Goal: Information Seeking & Learning: Stay updated

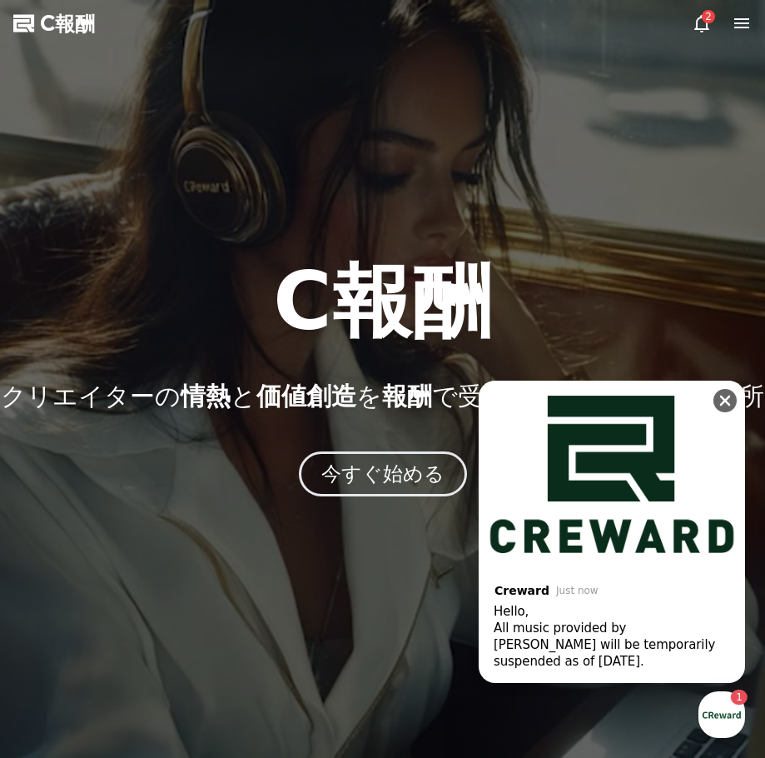
click at [729, 396] on icon at bounding box center [725, 400] width 11 height 11
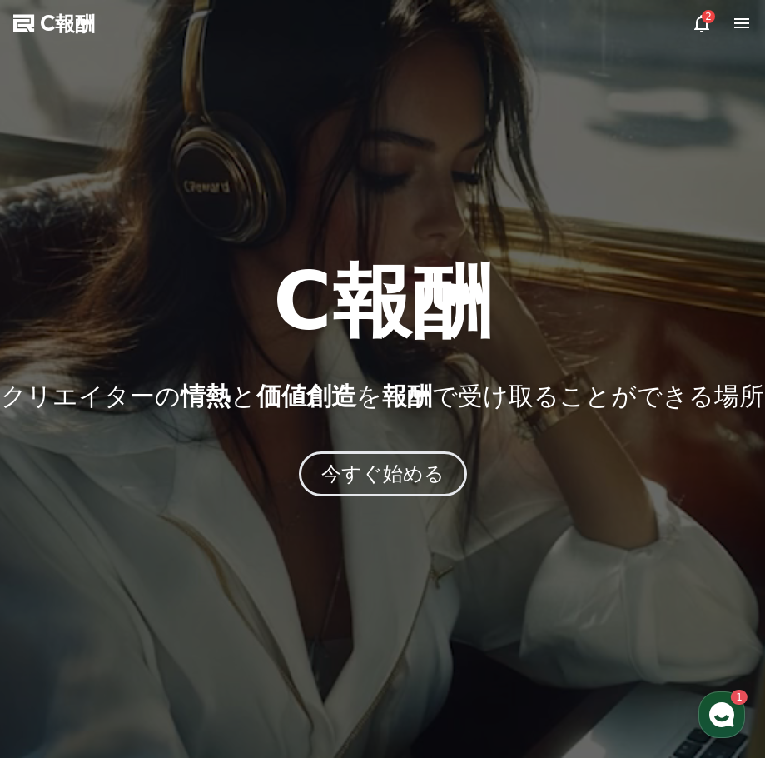
click at [726, 714] on use "button" at bounding box center [721, 714] width 25 height 25
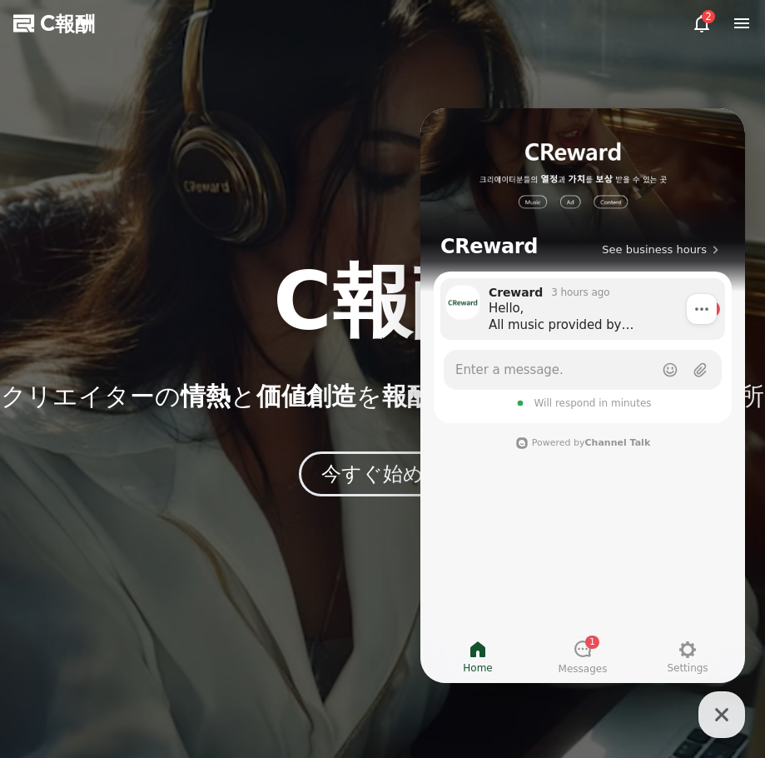
click at [642, 323] on div "Hello, All music provided by [PERSON_NAME] will be temporarily suspended as of …" at bounding box center [593, 316] width 208 height 33
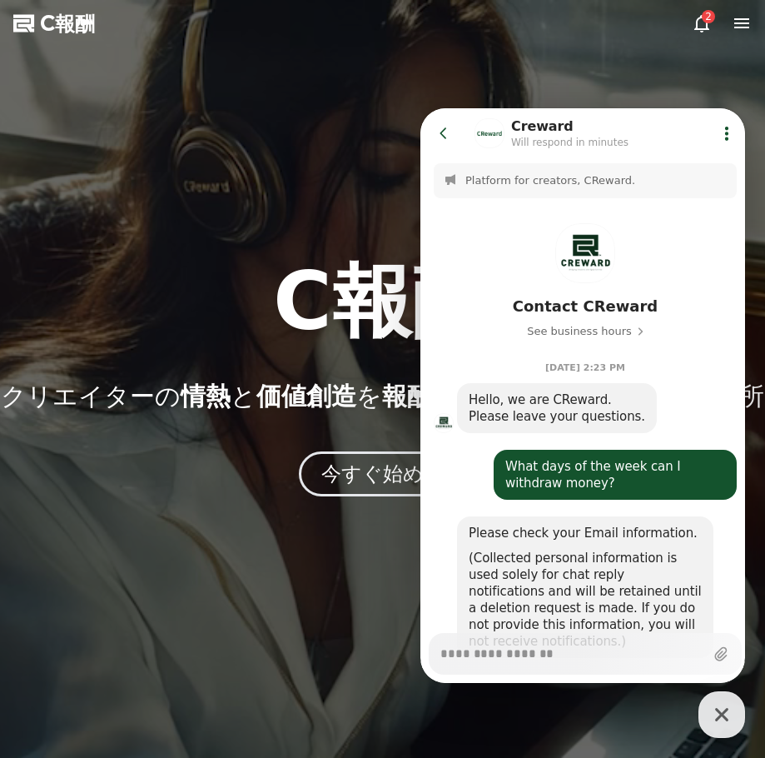
scroll to position [1042, 0]
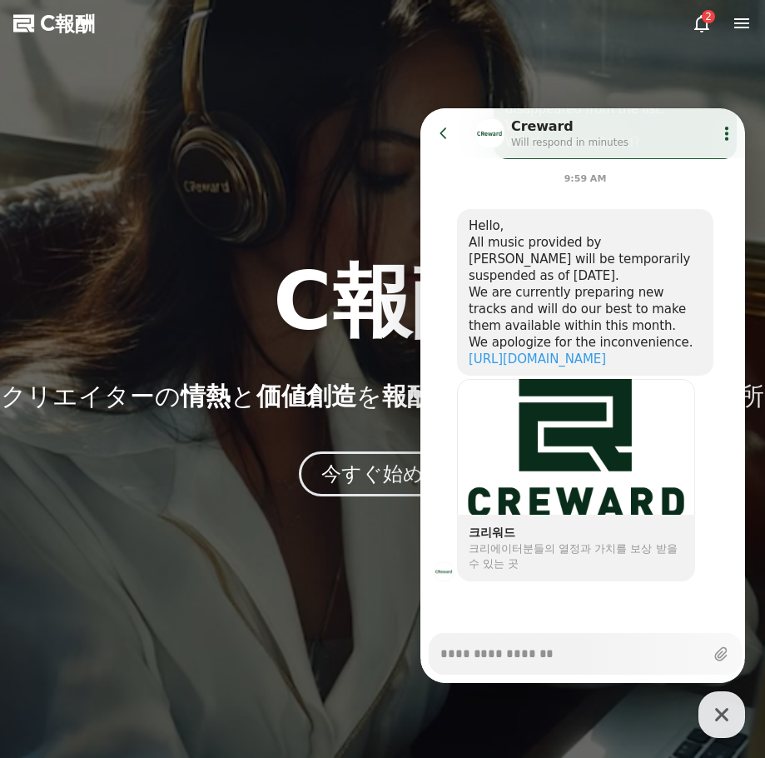
type textarea "*"
click at [445, 133] on icon at bounding box center [444, 133] width 17 height 17
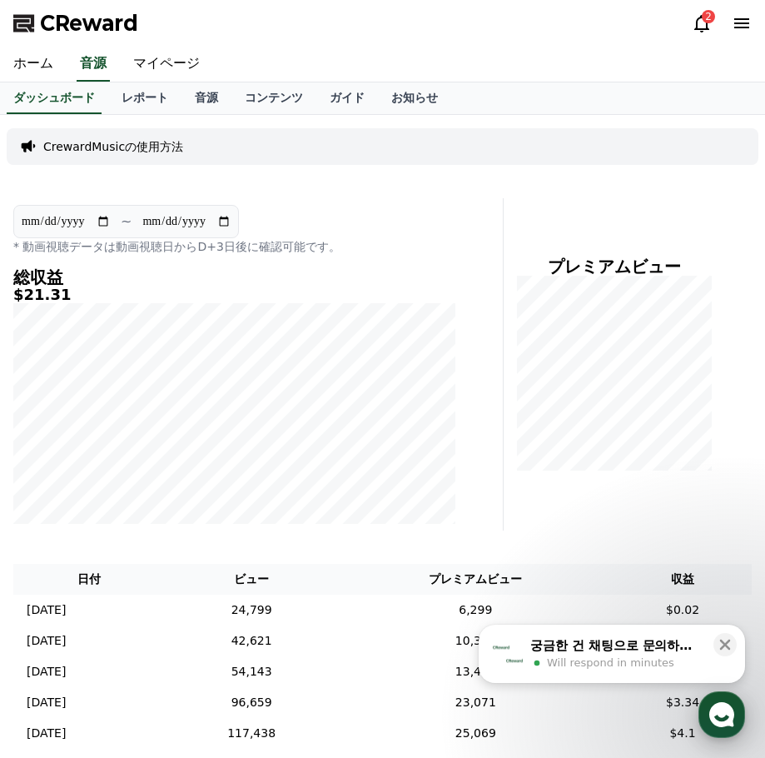
click at [722, 702] on icon "button" at bounding box center [722, 715] width 30 height 30
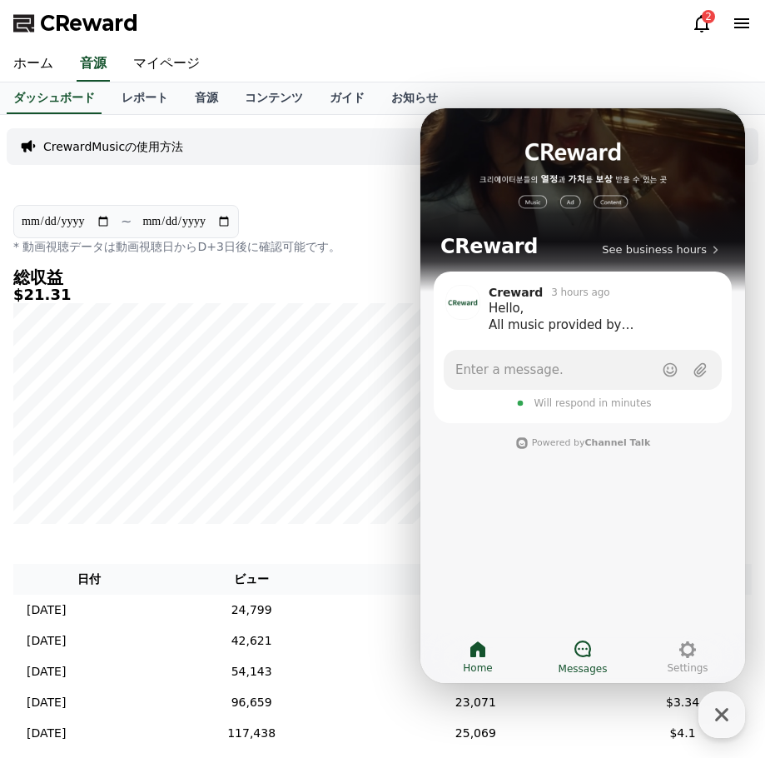
click at [566, 648] on link "Messages" at bounding box center [582, 657] width 105 height 42
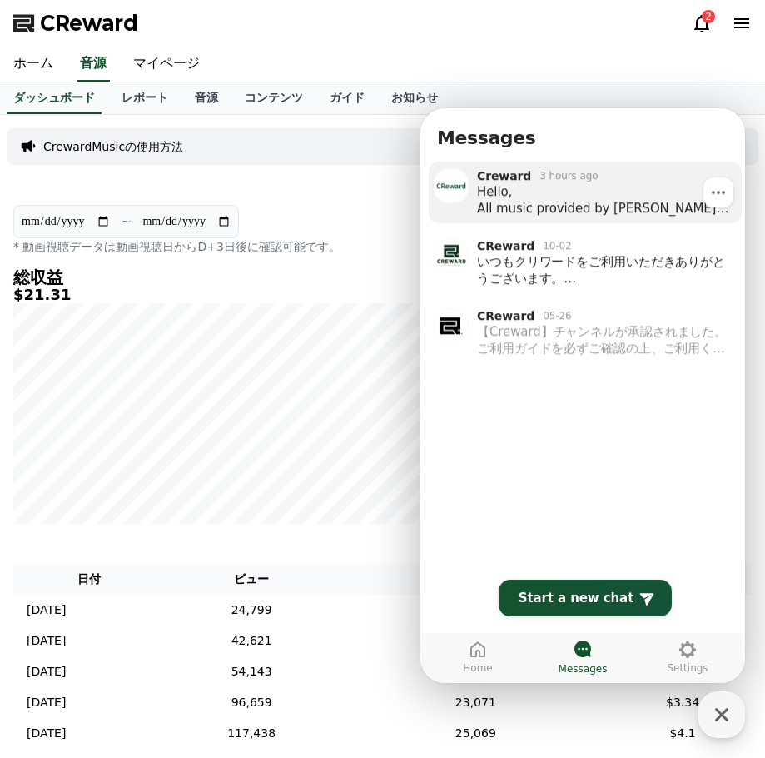
click at [553, 211] on div "Hello, All music provided by [PERSON_NAME] will be temporarily suspended as of …" at bounding box center [603, 199] width 253 height 33
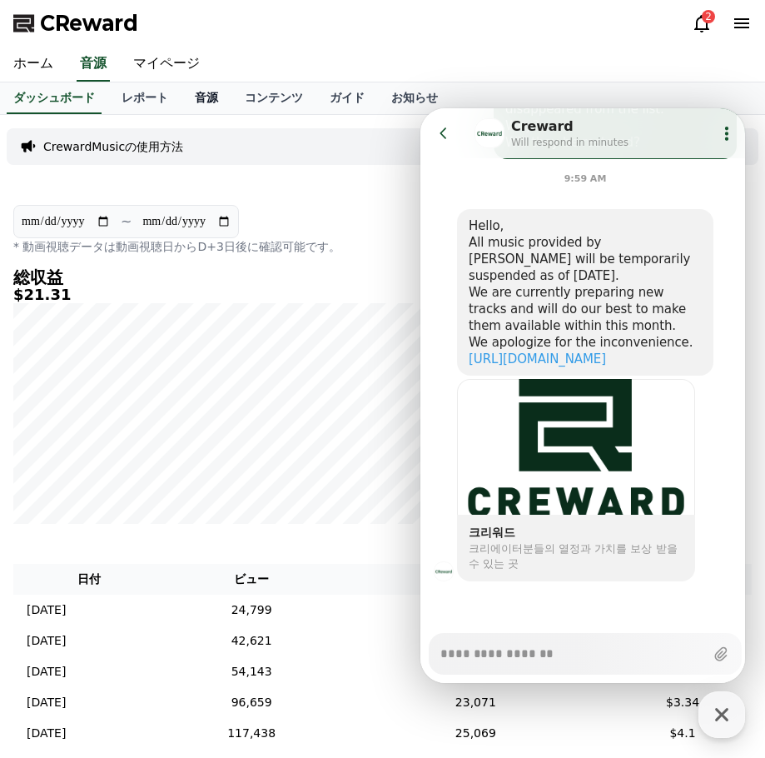
click at [182, 87] on link "音源" at bounding box center [207, 98] width 50 height 32
click at [378, 95] on link "お知らせ" at bounding box center [414, 98] width 73 height 32
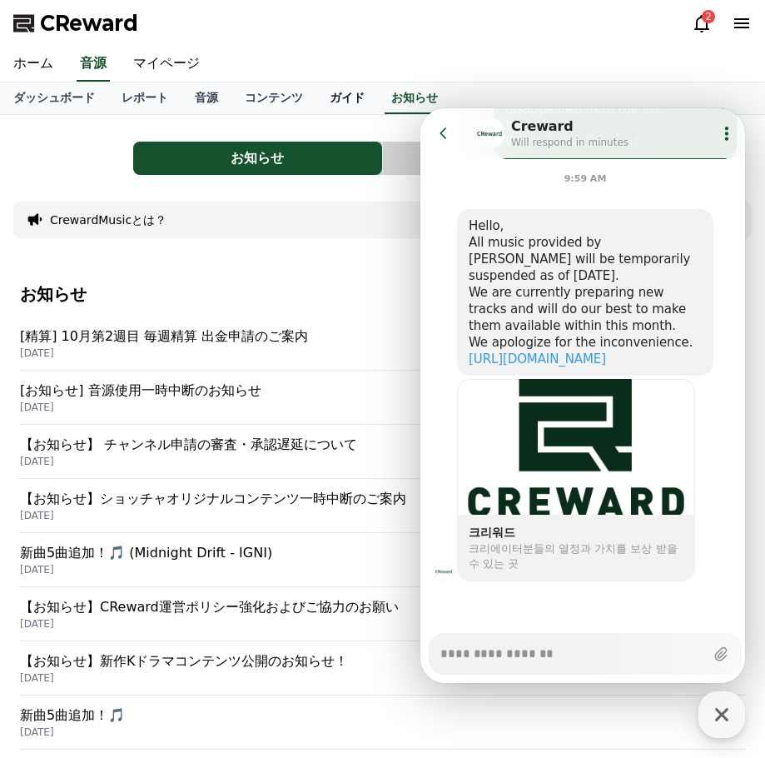
click at [316, 98] on link "ガイド" at bounding box center [347, 98] width 62 height 32
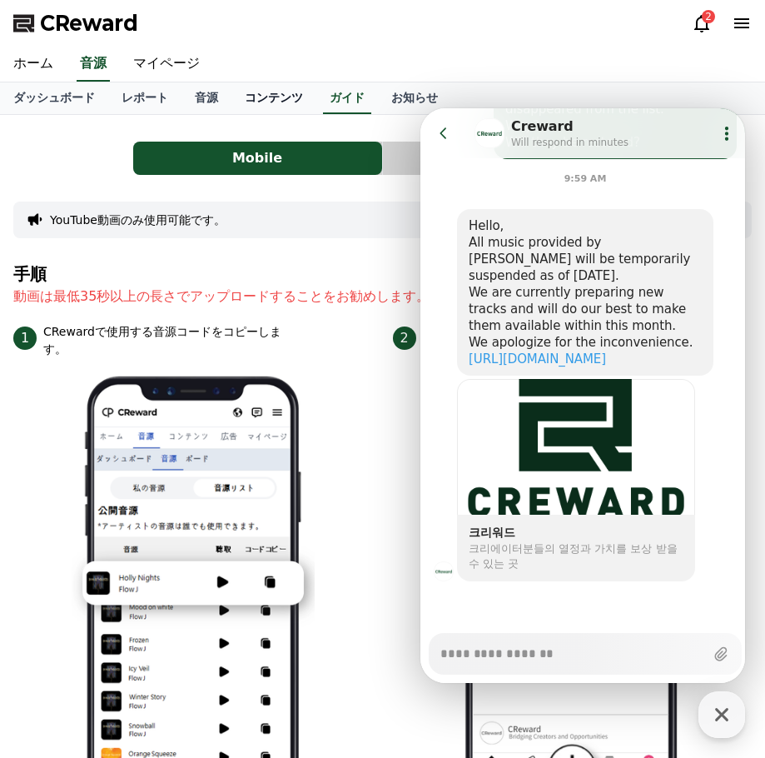
click at [232, 102] on link "コンテンツ" at bounding box center [274, 98] width 85 height 32
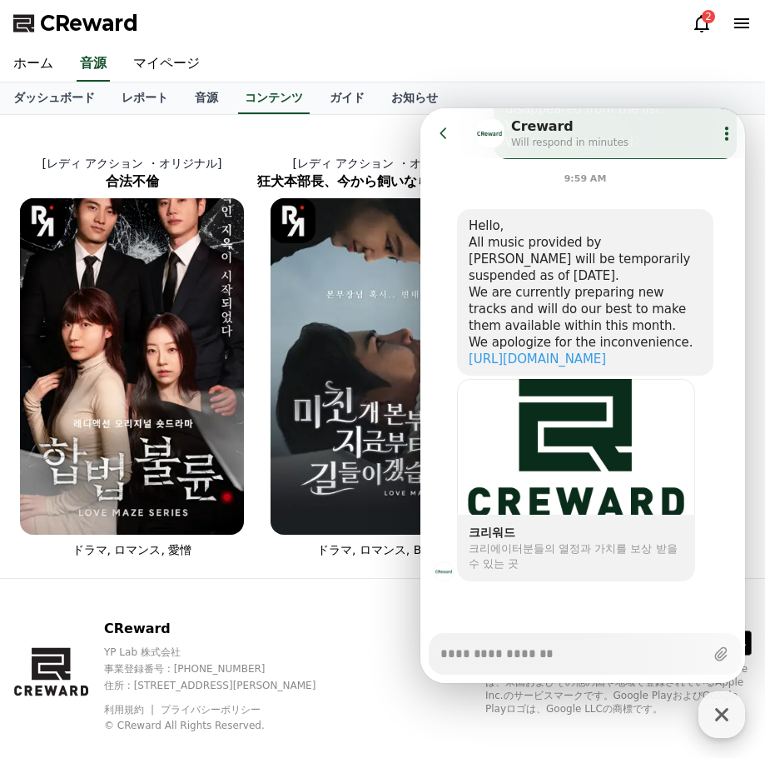
click at [720, 720] on icon "button" at bounding box center [722, 715] width 30 height 30
type textarea "*"
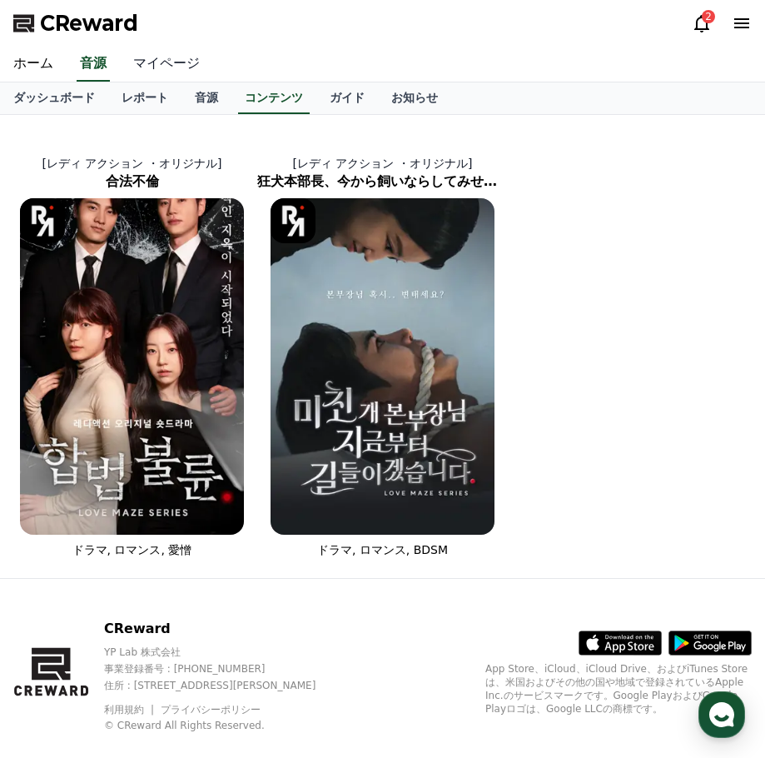
click at [157, 64] on link "マイページ" at bounding box center [166, 64] width 93 height 35
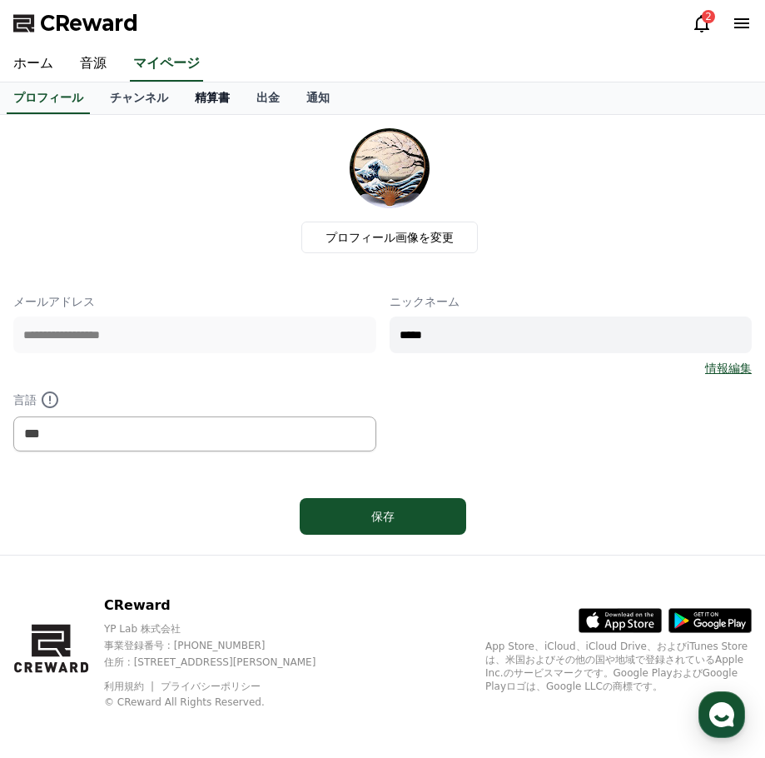
click at [190, 102] on link "精算書" at bounding box center [213, 98] width 62 height 32
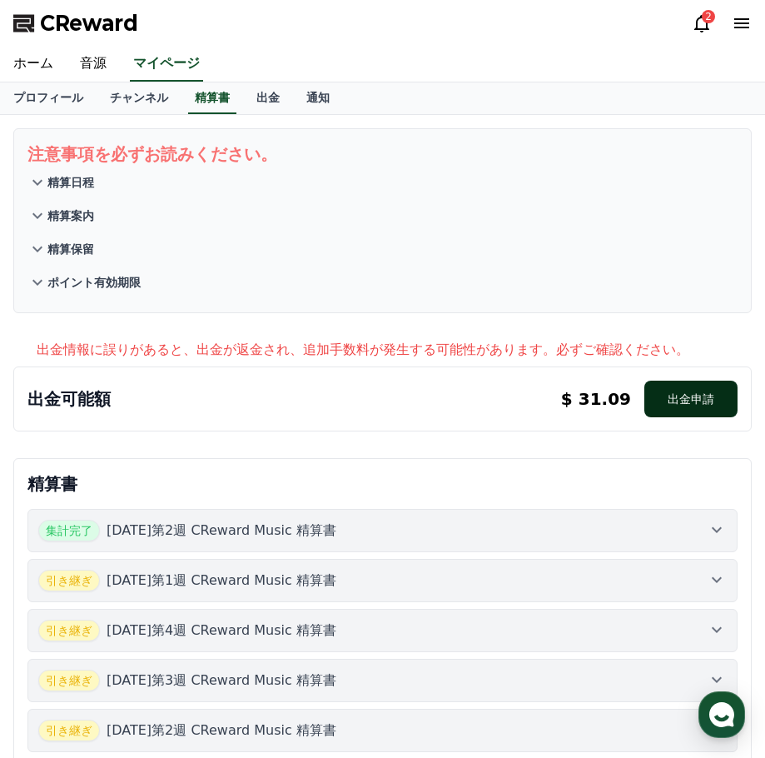
click at [690, 397] on button "出金申請" at bounding box center [691, 399] width 93 height 37
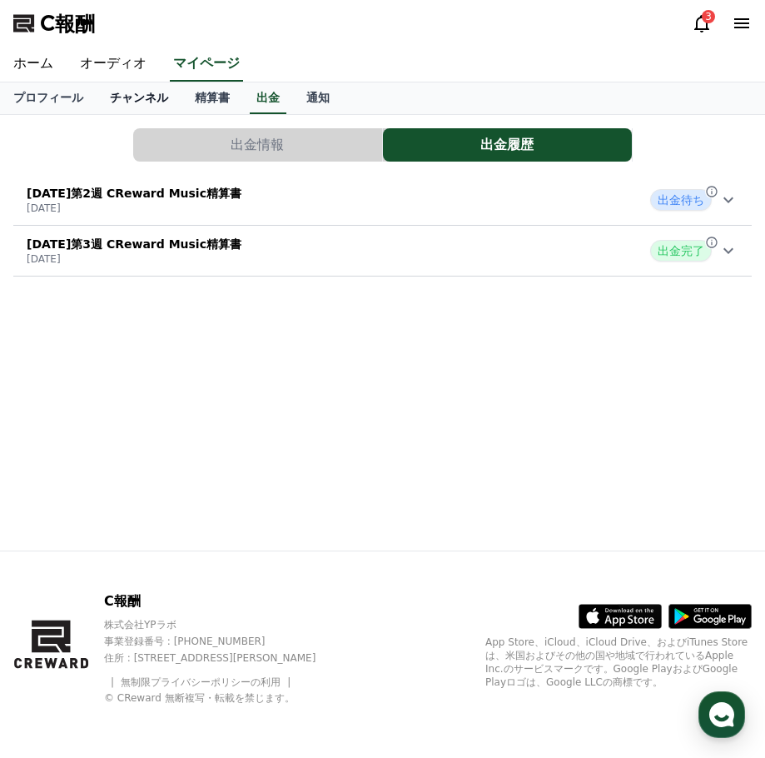
click at [110, 88] on link "チャンネル" at bounding box center [139, 98] width 85 height 32
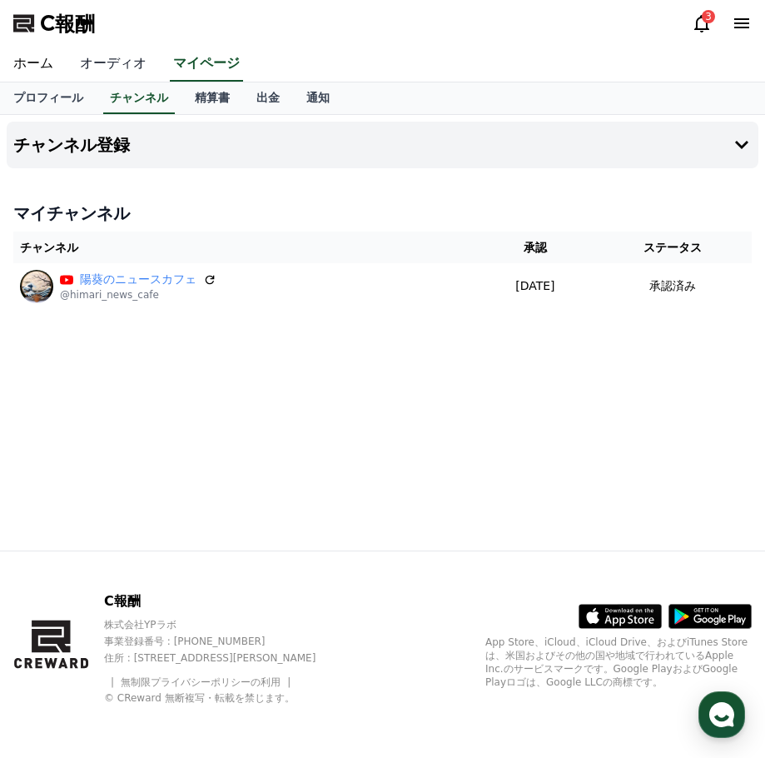
click at [85, 64] on font "オーディオ" at bounding box center [113, 63] width 67 height 16
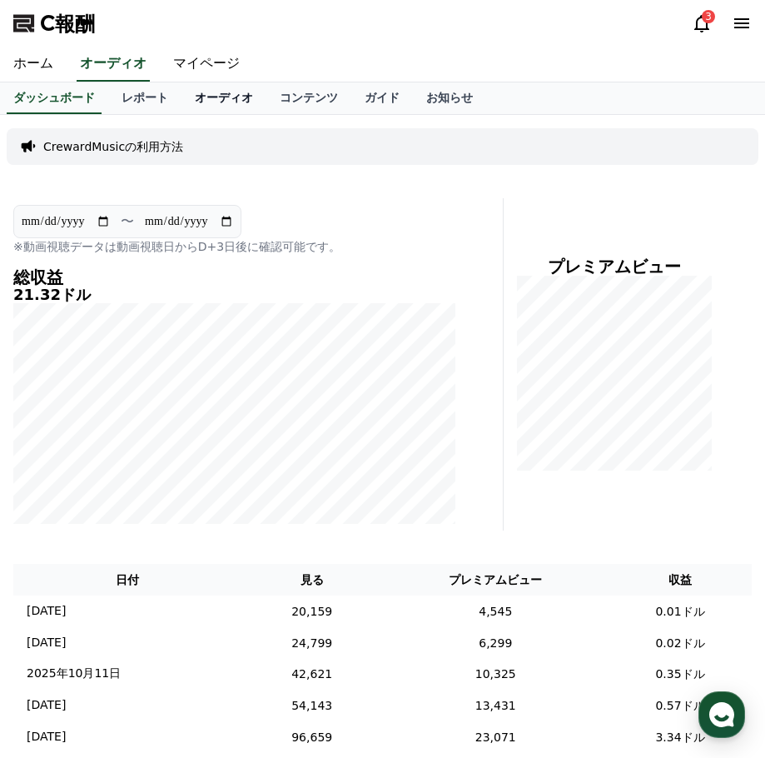
click at [195, 100] on font "オーディオ" at bounding box center [224, 97] width 58 height 13
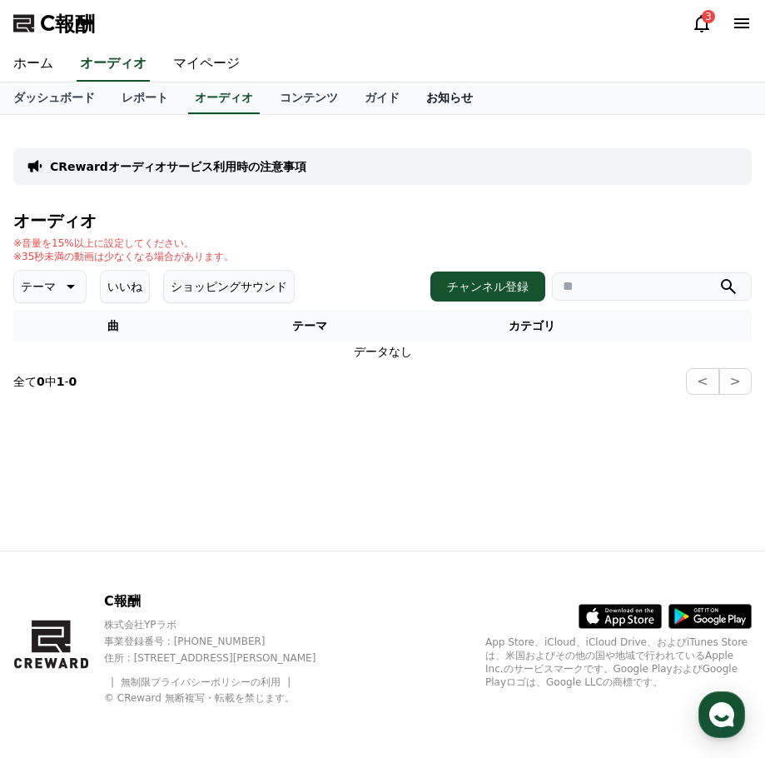
click at [426, 102] on font "お知らせ" at bounding box center [449, 97] width 47 height 13
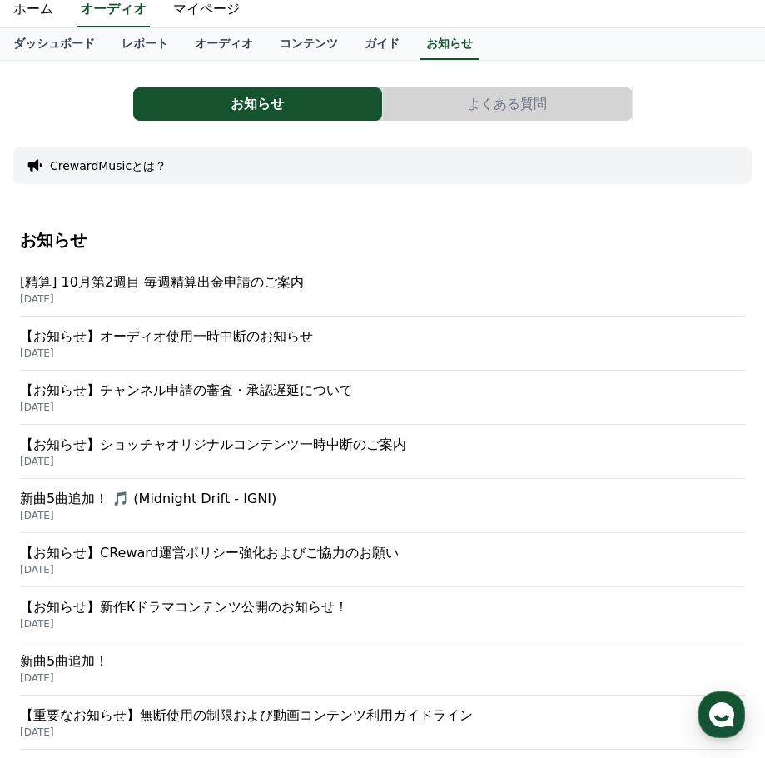
scroll to position [83, 0]
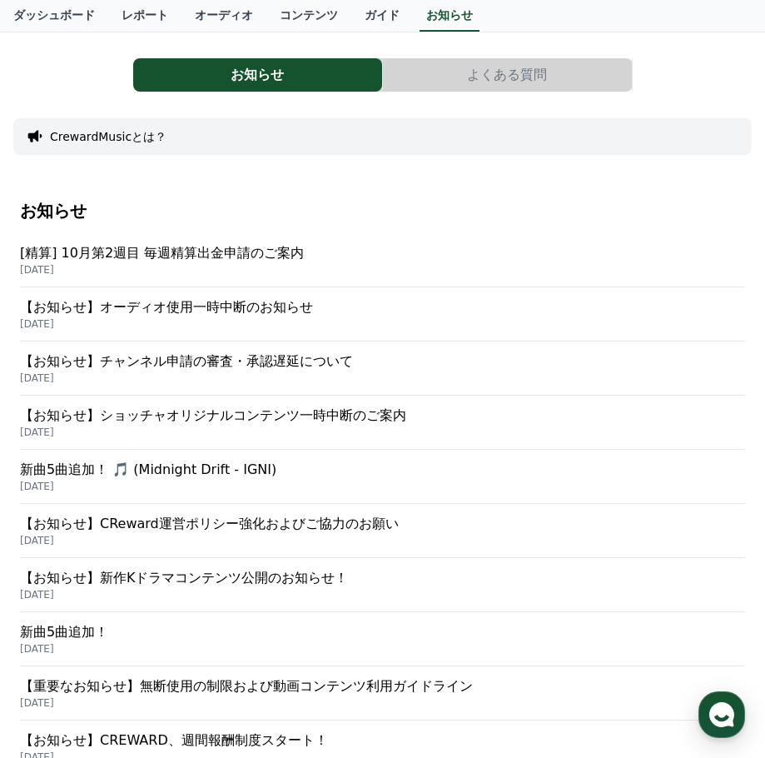
click at [200, 313] on font "【お知らせ】オーディオ使用一時中断のお知らせ" at bounding box center [166, 307] width 293 height 16
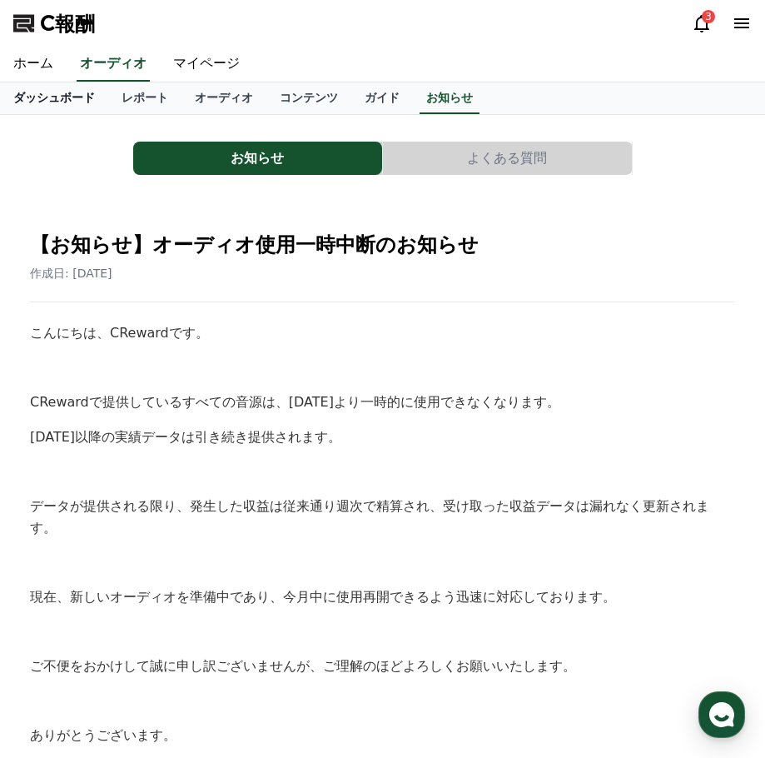
click at [57, 101] on font "ダッシュボード" at bounding box center [54, 97] width 82 height 13
